Goal: Information Seeking & Learning: Learn about a topic

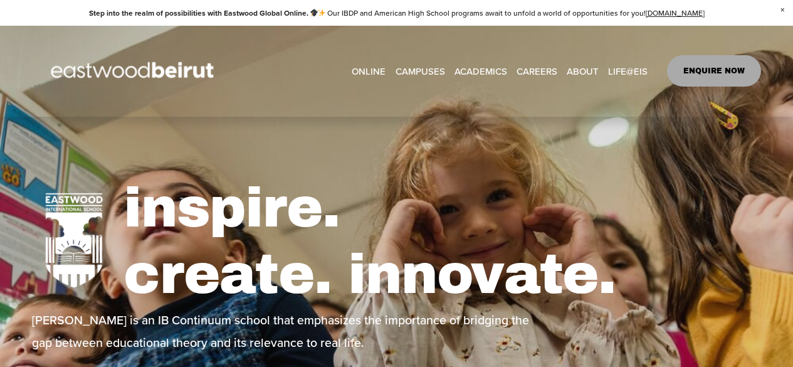
select select "*"
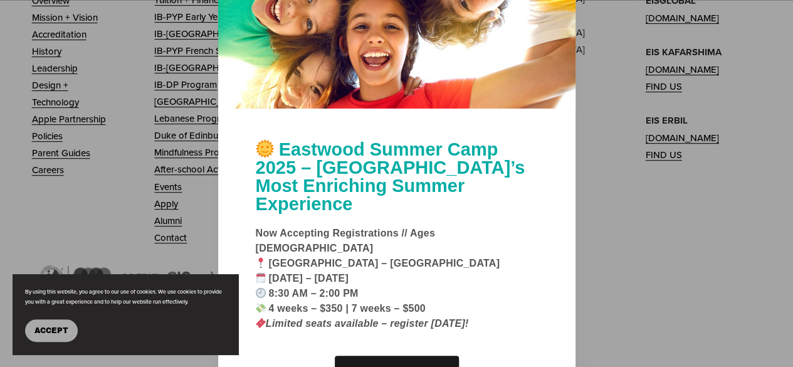
scroll to position [5113, 0]
click at [391, 356] on link "Learn More" at bounding box center [397, 374] width 124 height 36
click at [39, 333] on span "Accept" at bounding box center [51, 330] width 34 height 9
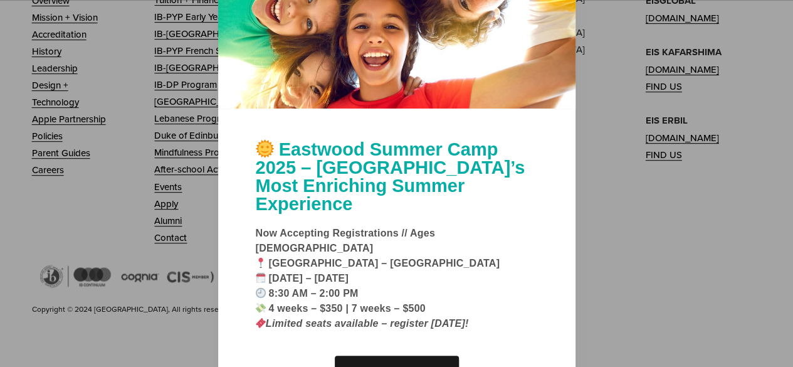
click at [435, 268] on p "Now Accepting Registrations // Ages 5–11 📍 Eastwood International School – Mans…" at bounding box center [397, 278] width 282 height 105
drag, startPoint x: 435, startPoint y: 268, endPoint x: 448, endPoint y: 277, distance: 15.3
click at [448, 277] on p "Now Accepting Registrations // Ages 5–11 📍 Eastwood International School – Mans…" at bounding box center [397, 278] width 282 height 105
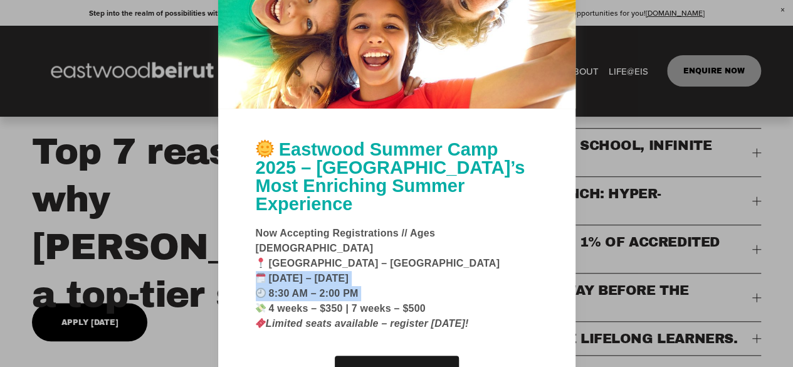
scroll to position [0, 0]
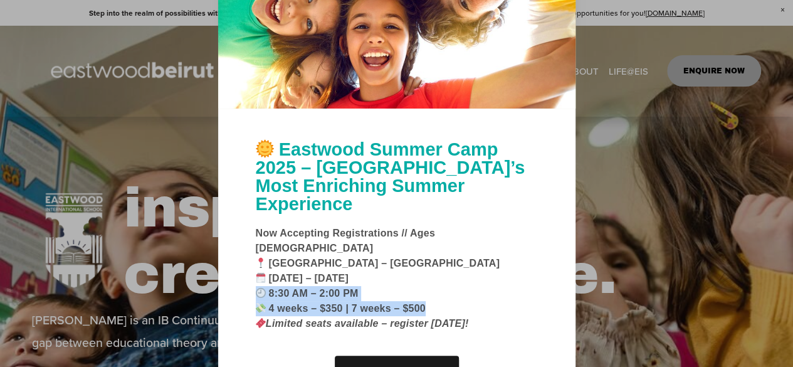
drag, startPoint x: 473, startPoint y: 297, endPoint x: 455, endPoint y: 271, distance: 31.7
click at [455, 271] on p "Now Accepting Registrations // Ages 5–11 📍 Eastwood International School – Mans…" at bounding box center [397, 278] width 282 height 105
click at [467, 278] on p "Now Accepting Registrations // Ages 5–11 📍 Eastwood International School – Mans…" at bounding box center [397, 278] width 282 height 105
click at [436, 356] on link "Learn More" at bounding box center [397, 374] width 124 height 36
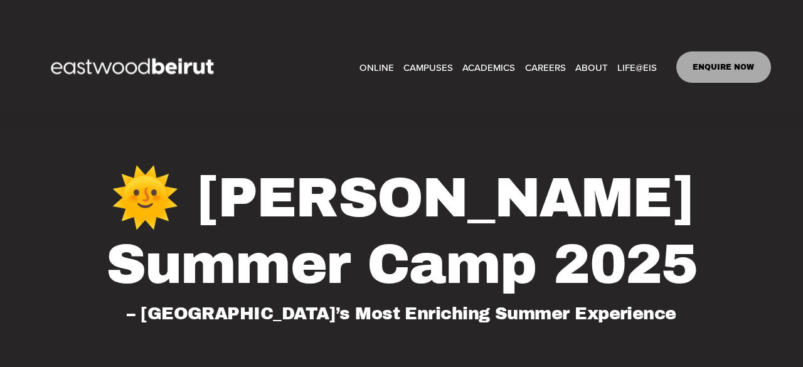
select select "*"
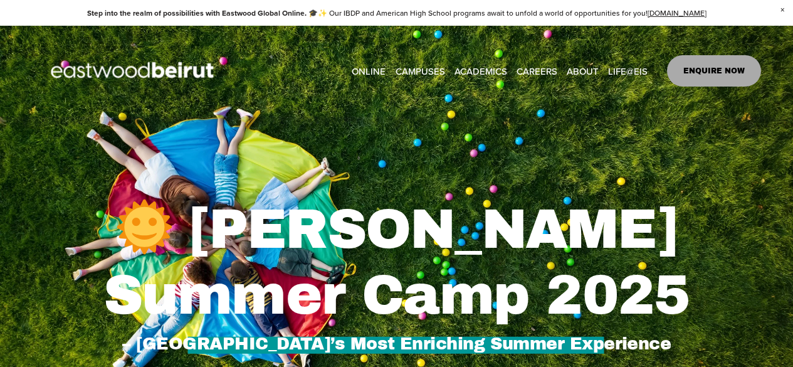
select select "*"
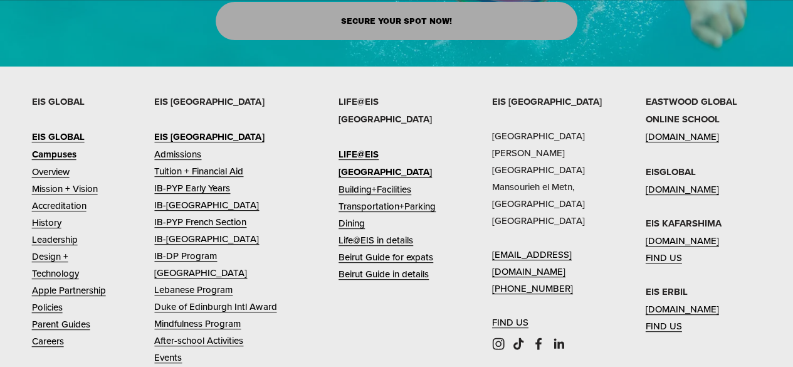
scroll to position [2490, 0]
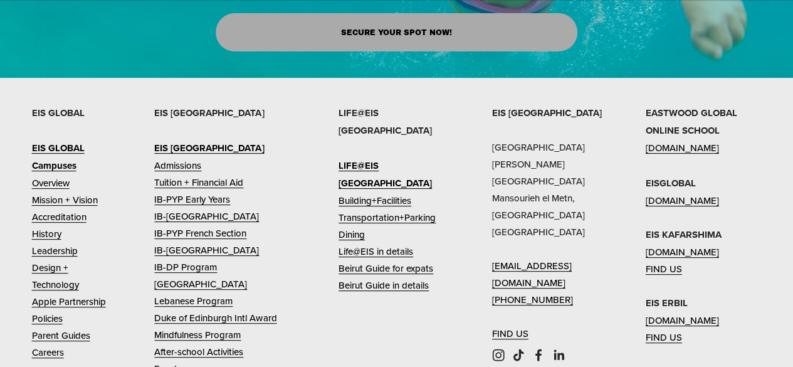
drag, startPoint x: 702, startPoint y: 157, endPoint x: 744, endPoint y: 185, distance: 50.6
click at [744, 185] on p "EASTWOOD GLOBAL ONLINE SCHOOL www.eastwood.global EISGLOBAL www.eastwoodschools…" at bounding box center [704, 225] width 116 height 242
click at [686, 192] on link "[DOMAIN_NAME]" at bounding box center [682, 200] width 73 height 17
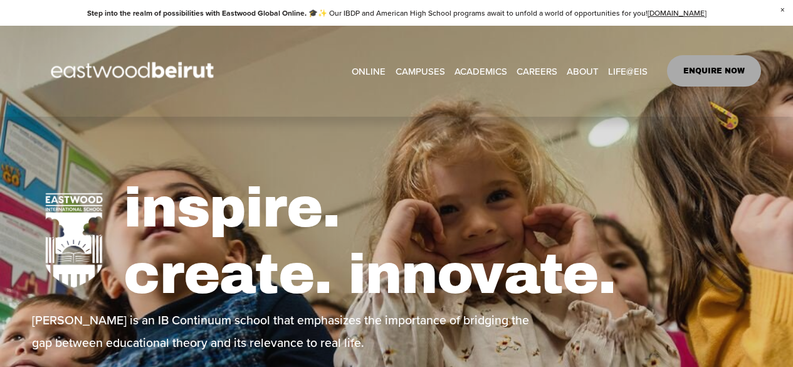
select select "*"
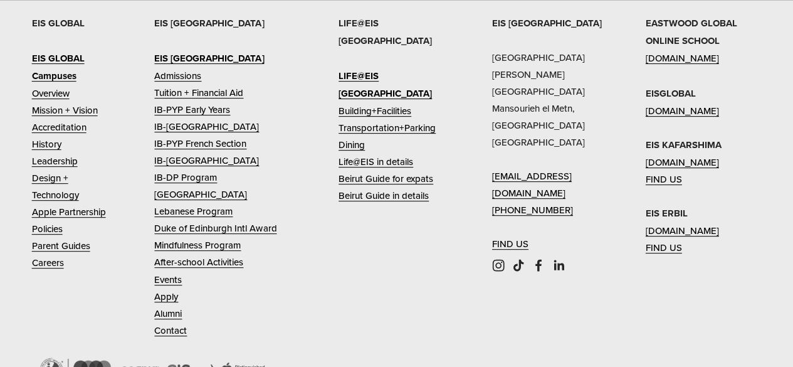
scroll to position [4995, 0]
